Goal: Transaction & Acquisition: Purchase product/service

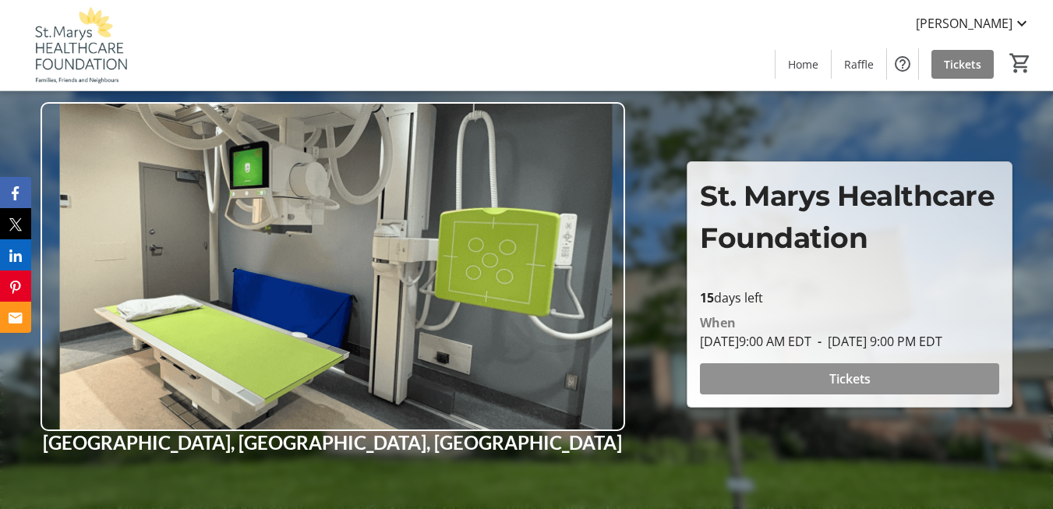
click at [842, 385] on span "Tickets" at bounding box center [850, 379] width 41 height 19
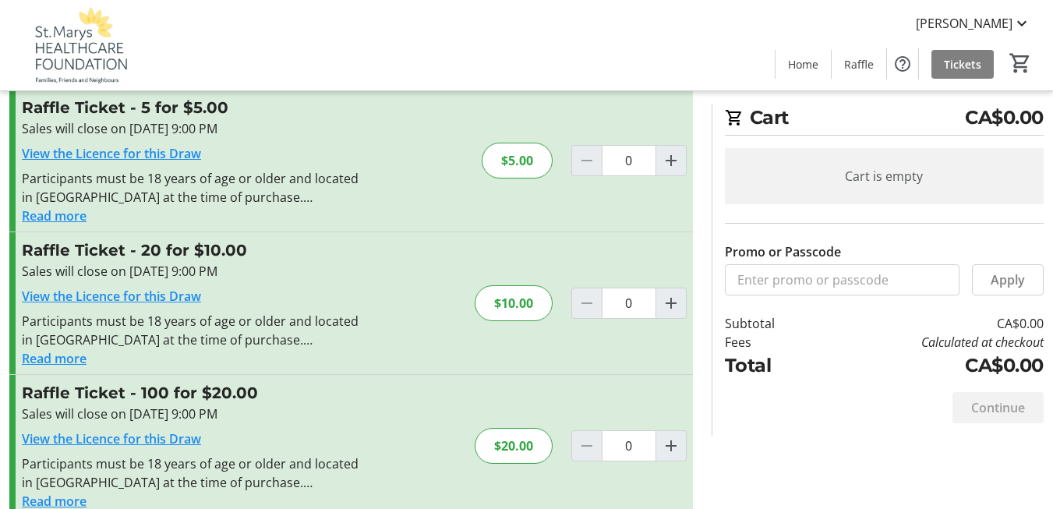
scroll to position [78, 0]
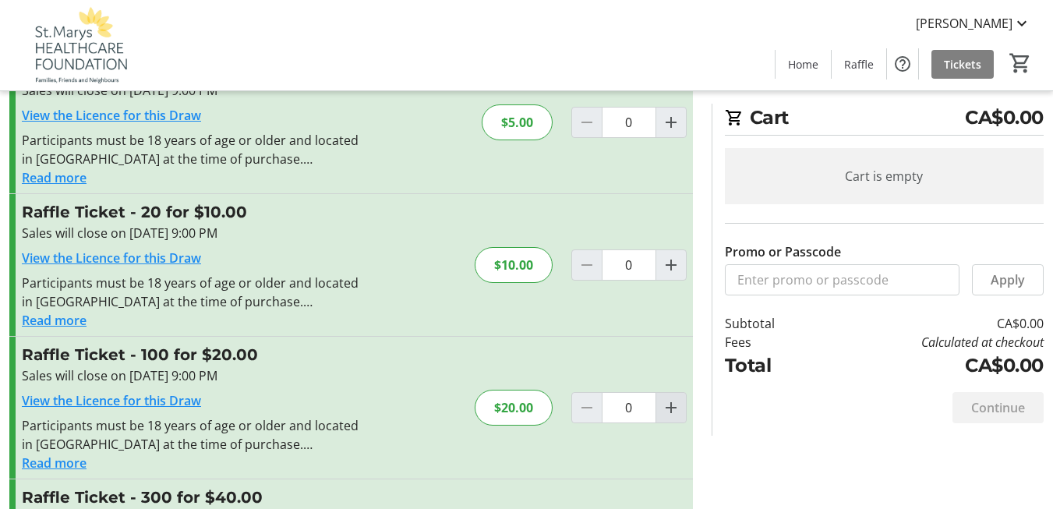
click at [670, 405] on mat-icon "Increment by one" at bounding box center [671, 407] width 19 height 19
type input "1"
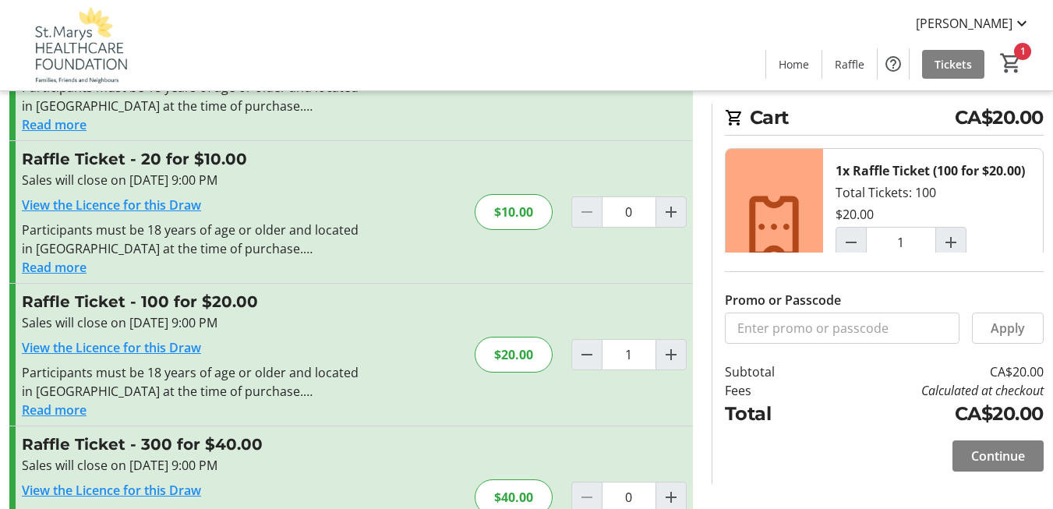
scroll to position [156, 0]
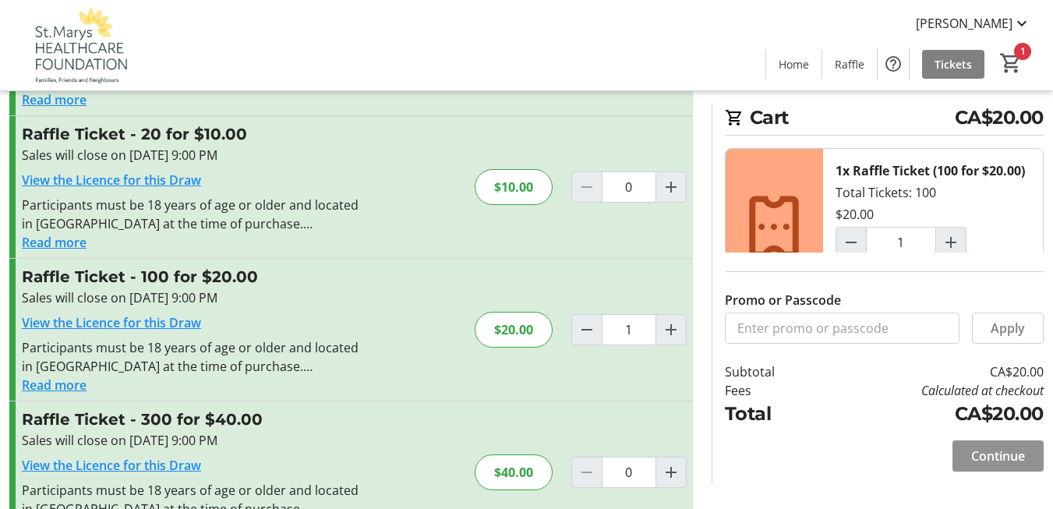
click at [979, 445] on button "Continue" at bounding box center [998, 456] width 91 height 31
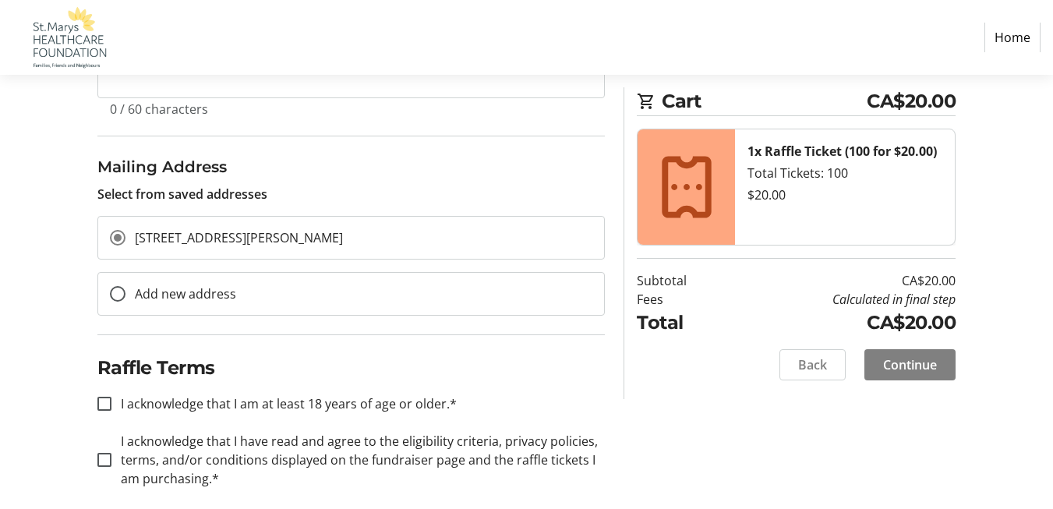
scroll to position [456, 0]
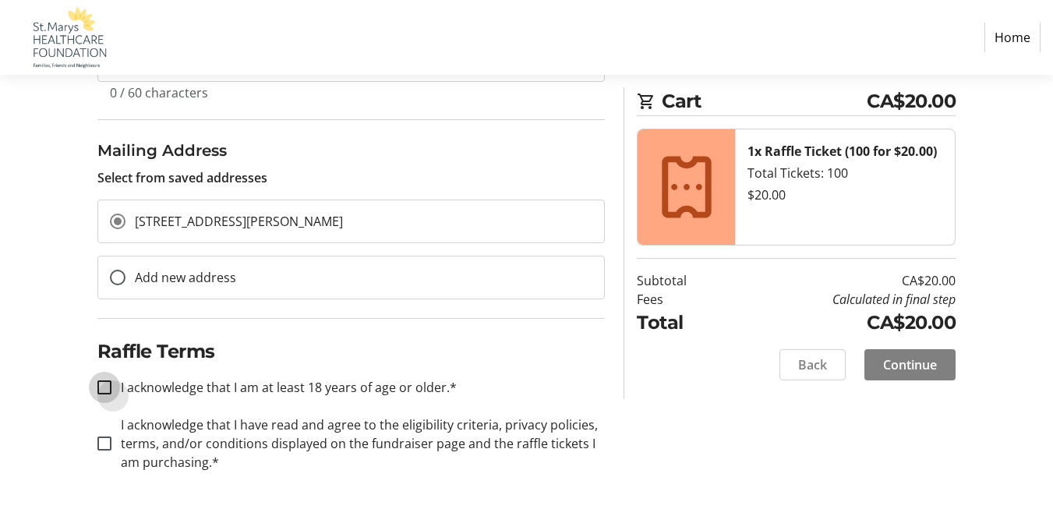
click at [107, 388] on input "I acknowledge that I am at least 18 years of age or older.*" at bounding box center [104, 387] width 14 height 14
checkbox input "true"
click at [97, 441] on input "I acknowledge that I have read and agree to the eligibility criteria, privacy p…" at bounding box center [104, 444] width 14 height 14
checkbox input "true"
click at [896, 353] on span at bounding box center [910, 364] width 91 height 37
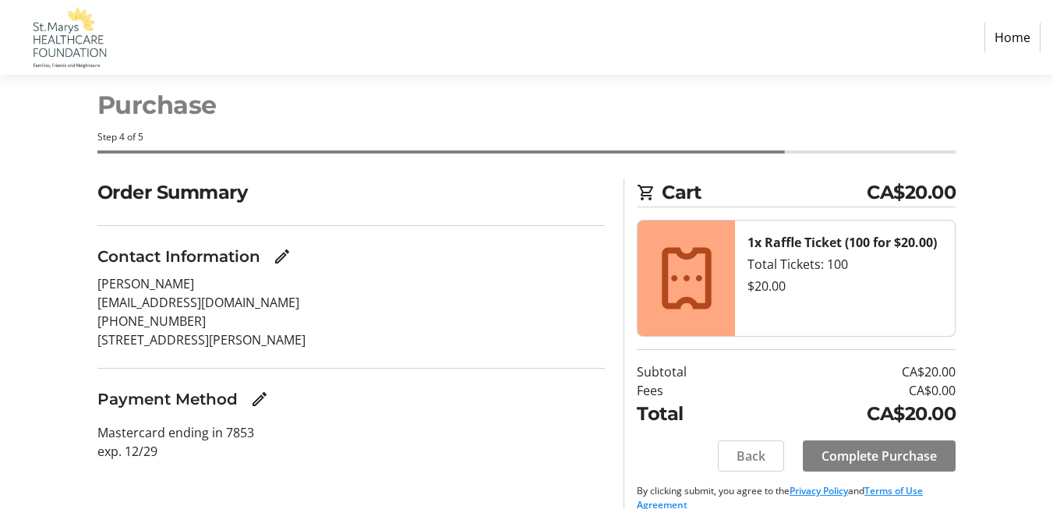
scroll to position [48, 0]
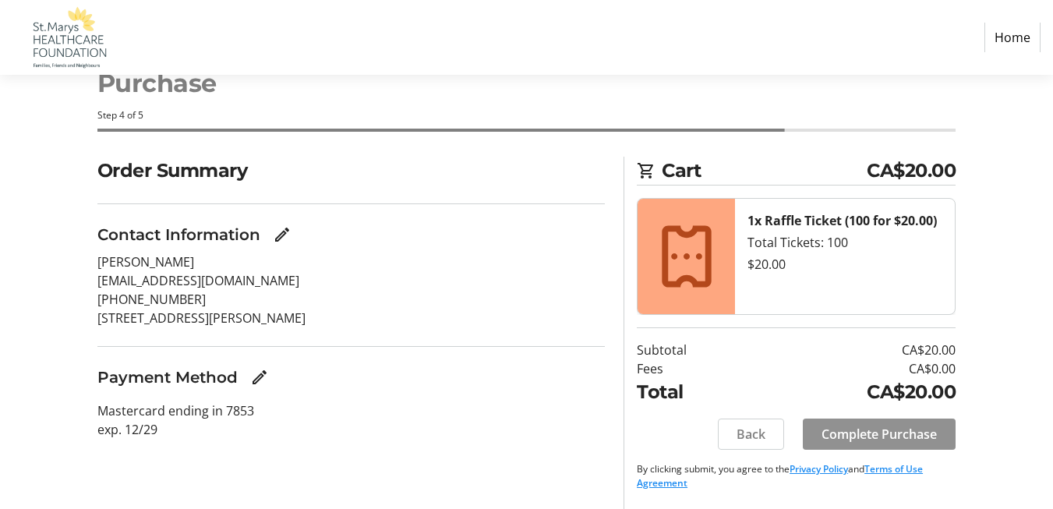
click at [851, 436] on span "Complete Purchase" at bounding box center [879, 434] width 115 height 19
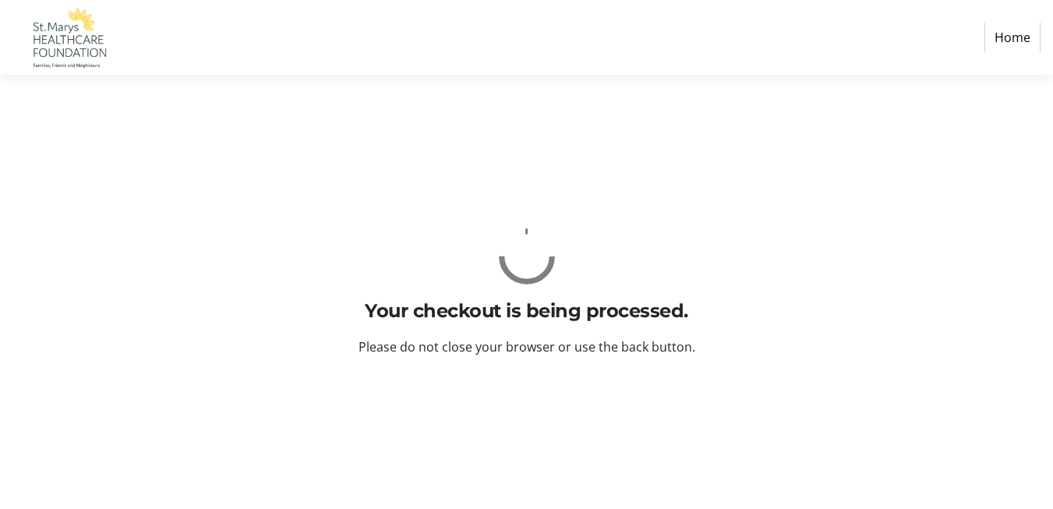
scroll to position [0, 0]
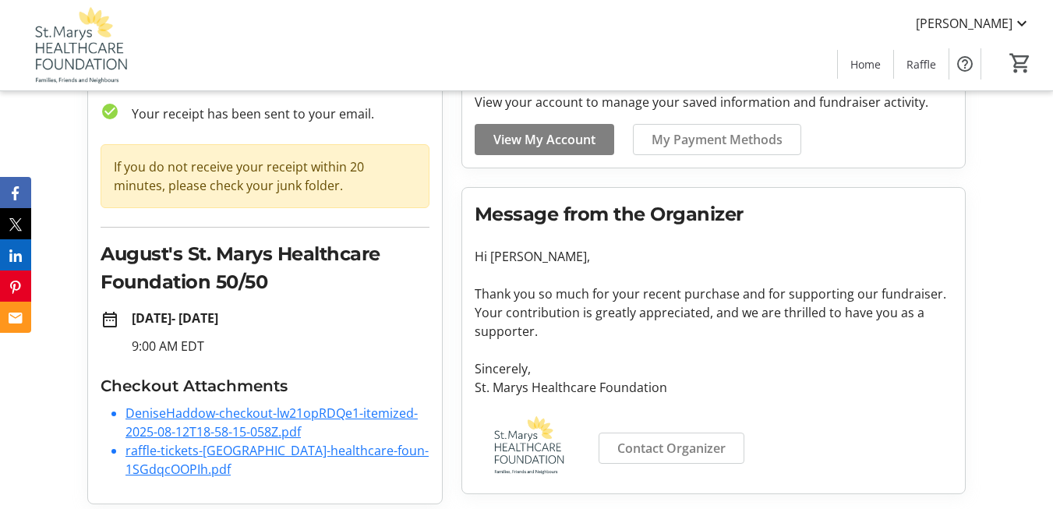
scroll to position [104, 0]
